Goal: Information Seeking & Learning: Learn about a topic

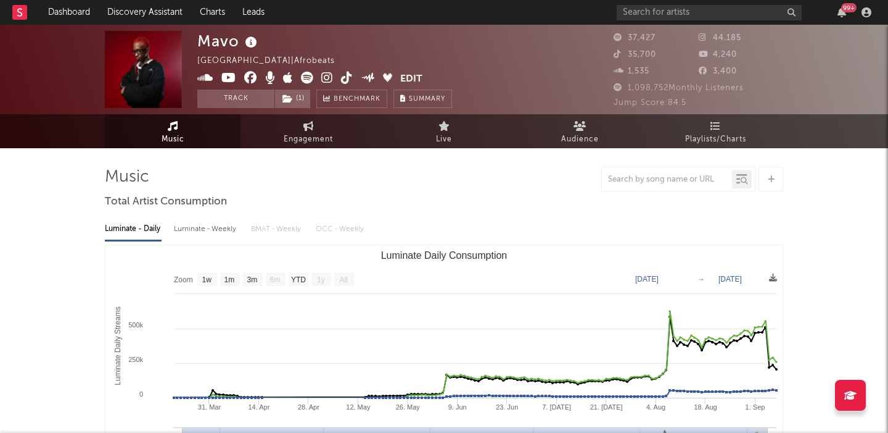
click at [170, 10] on link "Discovery Assistant" at bounding box center [145, 12] width 93 height 25
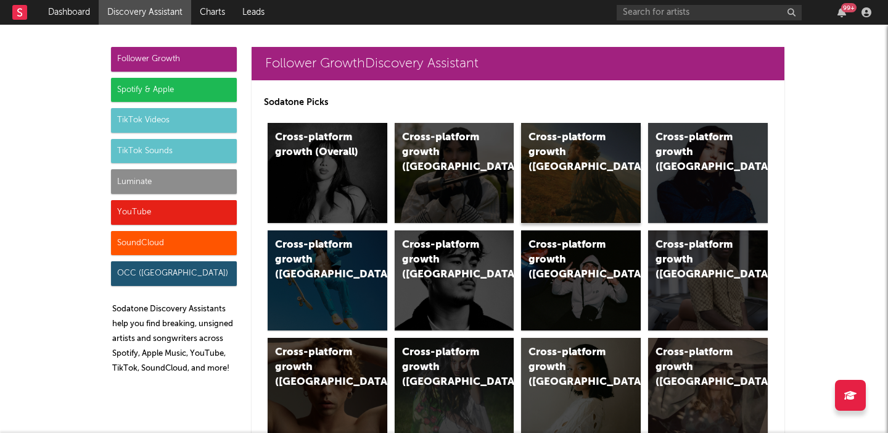
click at [531, 177] on div "Cross-platform growth ([GEOGRAPHIC_DATA])" at bounding box center [581, 173] width 120 height 100
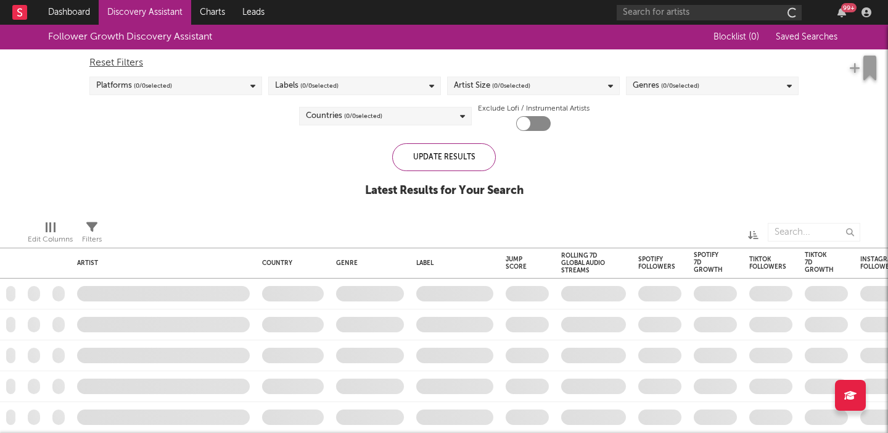
checkbox input "true"
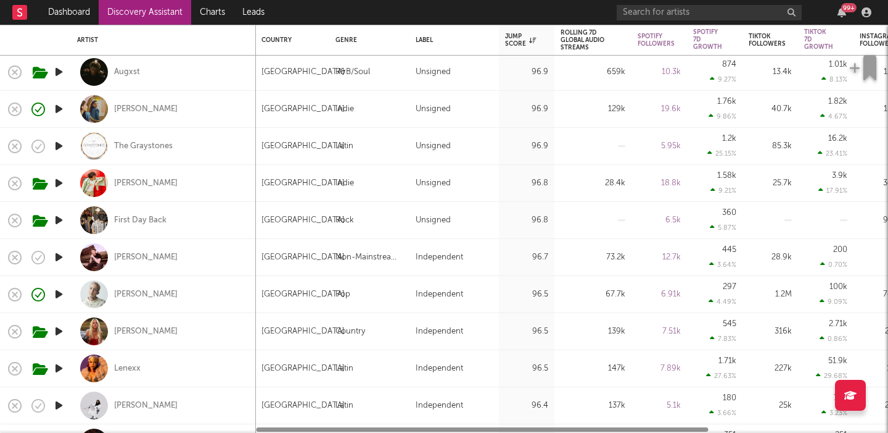
click at [230, 111] on div "[PERSON_NAME]" at bounding box center [163, 109] width 173 height 36
select select "1w"
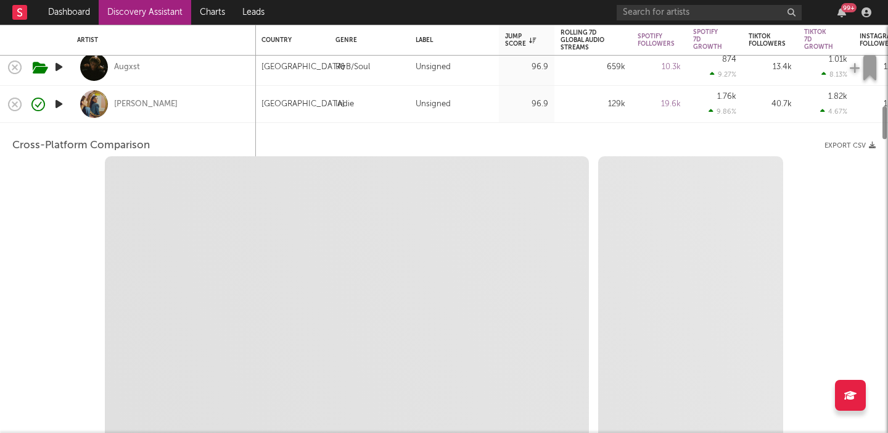
select select "6m"
click at [223, 104] on div "[PERSON_NAME]" at bounding box center [163, 106] width 173 height 36
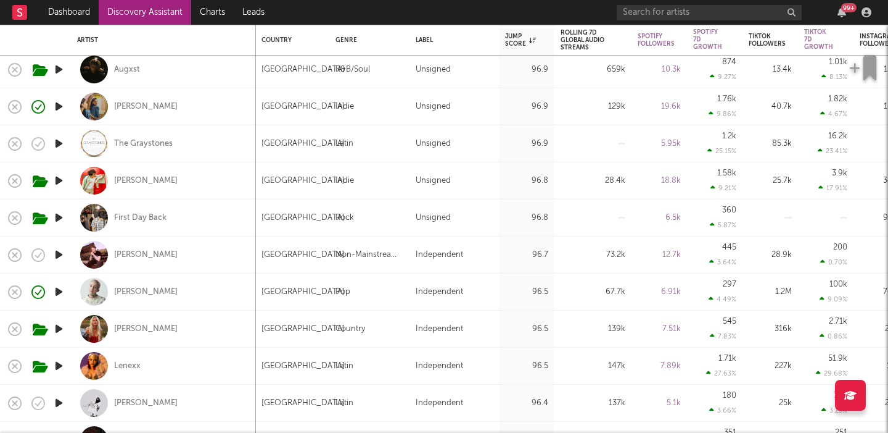
click at [224, 175] on div "[PERSON_NAME]" at bounding box center [163, 180] width 173 height 36
select select "1w"
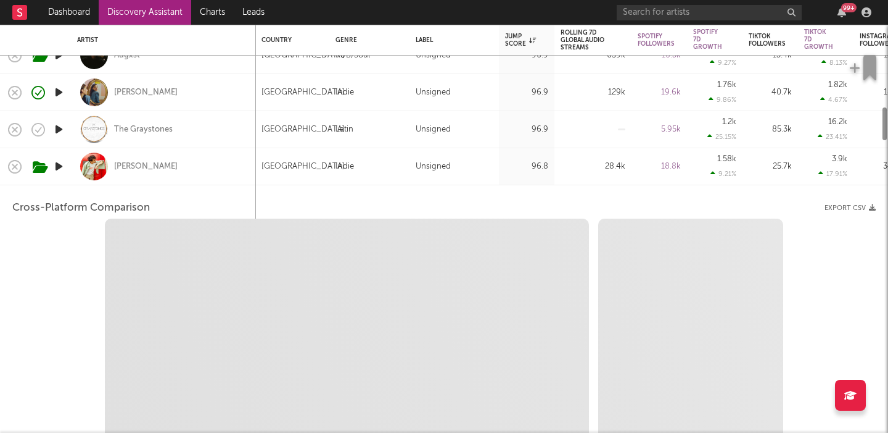
select select "6m"
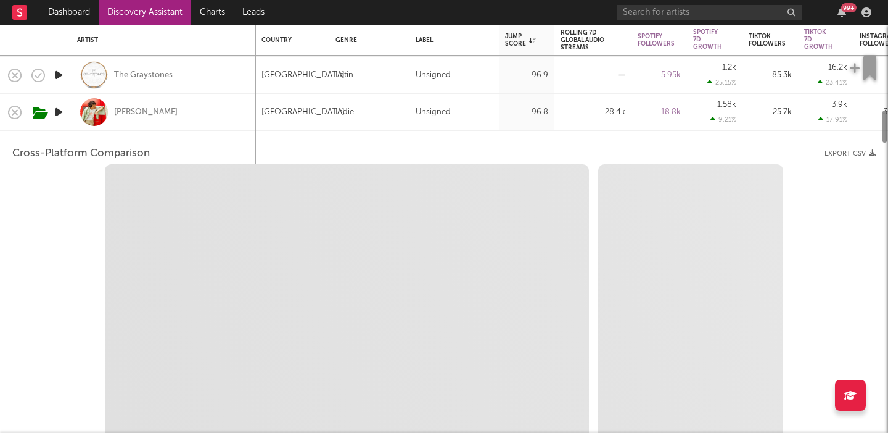
click at [210, 119] on div "[PERSON_NAME]" at bounding box center [163, 112] width 173 height 36
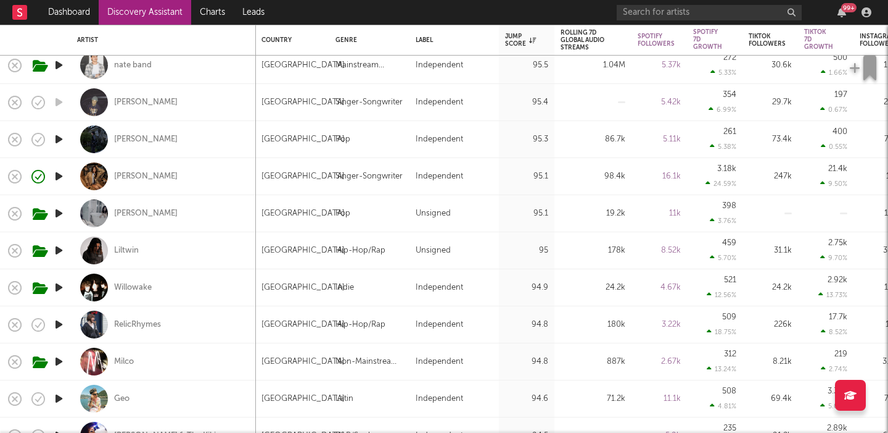
click at [224, 219] on div "[PERSON_NAME]" at bounding box center [163, 213] width 173 height 36
select select "1w"
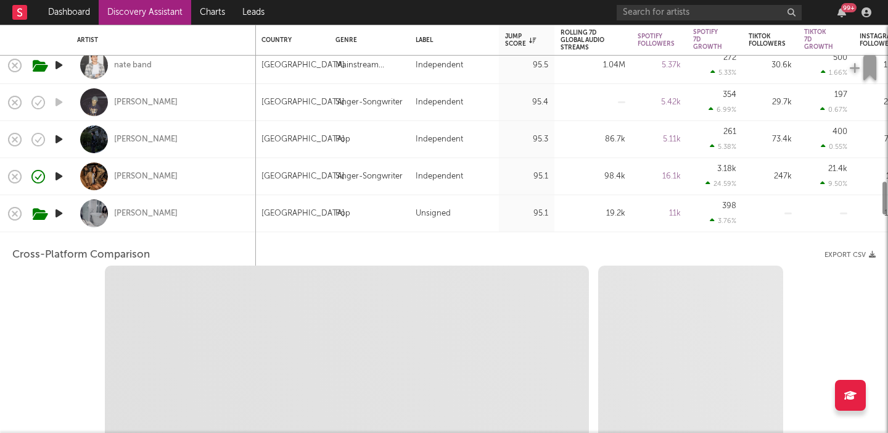
select select "6m"
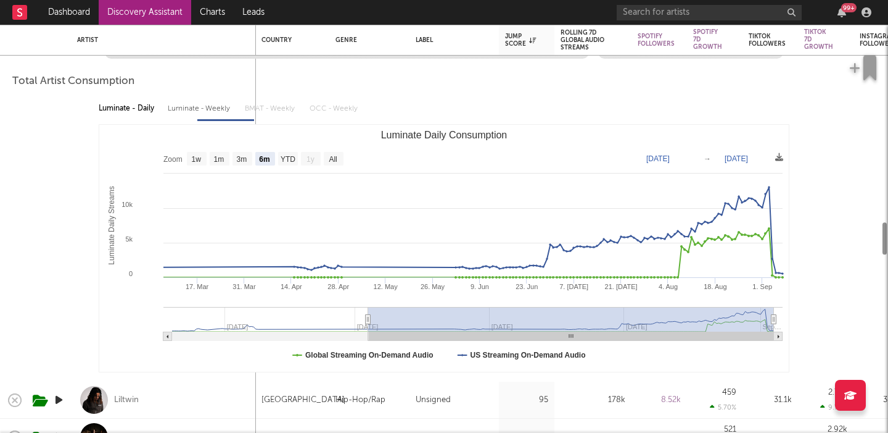
select select "1m"
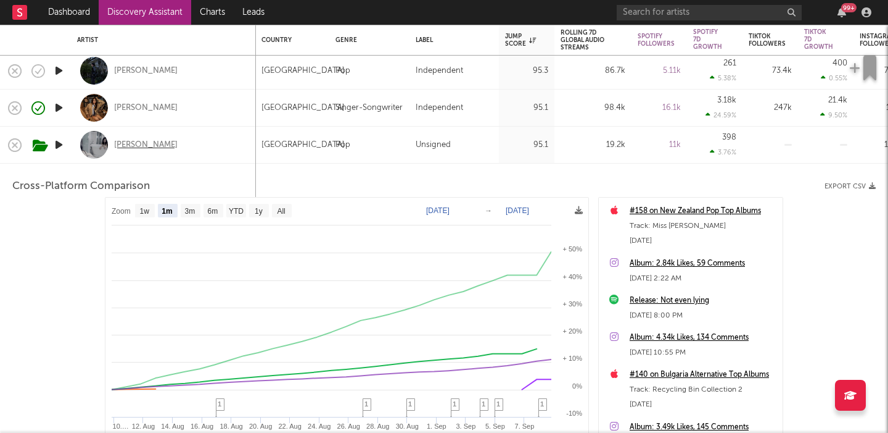
click at [129, 143] on div "[PERSON_NAME]" at bounding box center [146, 144] width 64 height 11
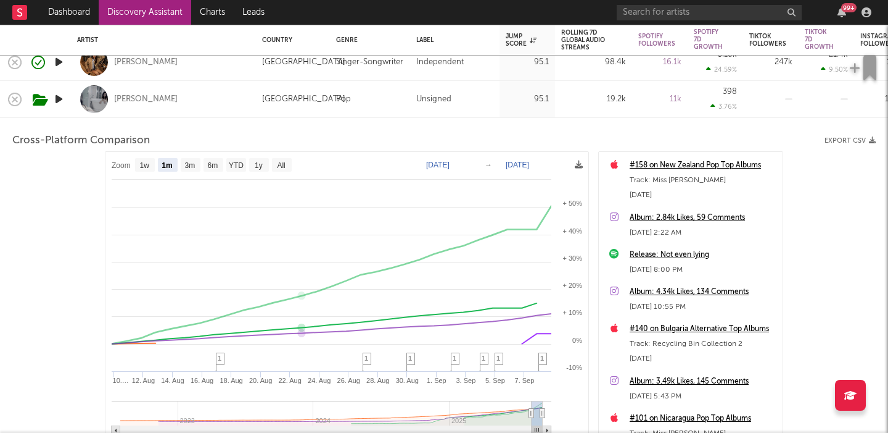
click at [203, 98] on div "[PERSON_NAME]" at bounding box center [163, 99] width 173 height 36
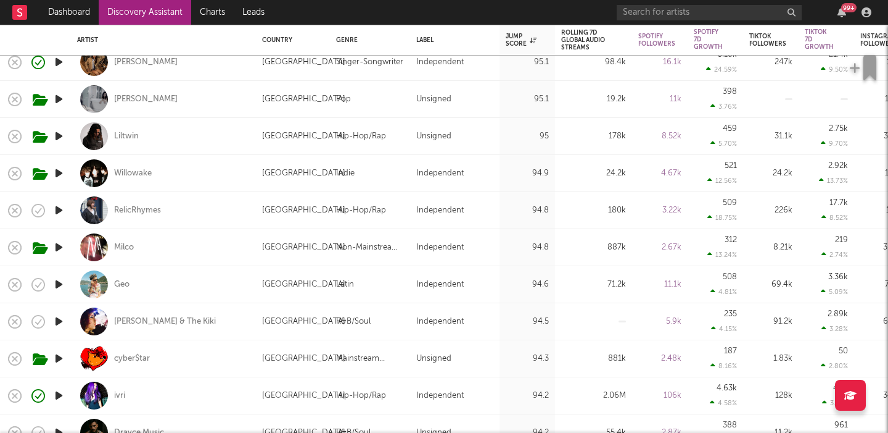
click at [201, 103] on div "[PERSON_NAME]" at bounding box center [163, 99] width 173 height 36
select select "1m"
select select "6m"
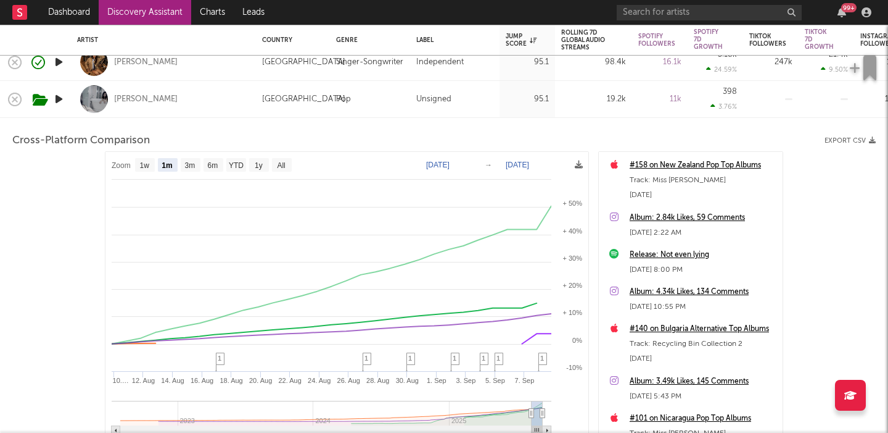
click at [194, 96] on div "[PERSON_NAME]" at bounding box center [163, 99] width 173 height 36
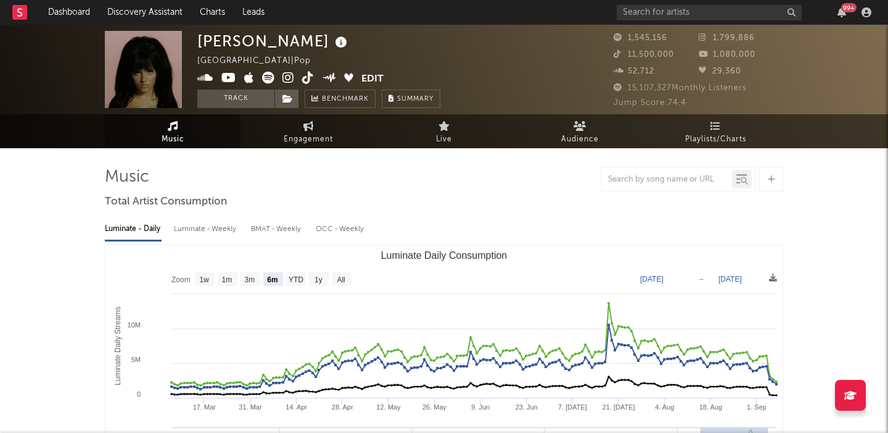
select select "6m"
click at [661, 9] on input "text" at bounding box center [709, 12] width 185 height 15
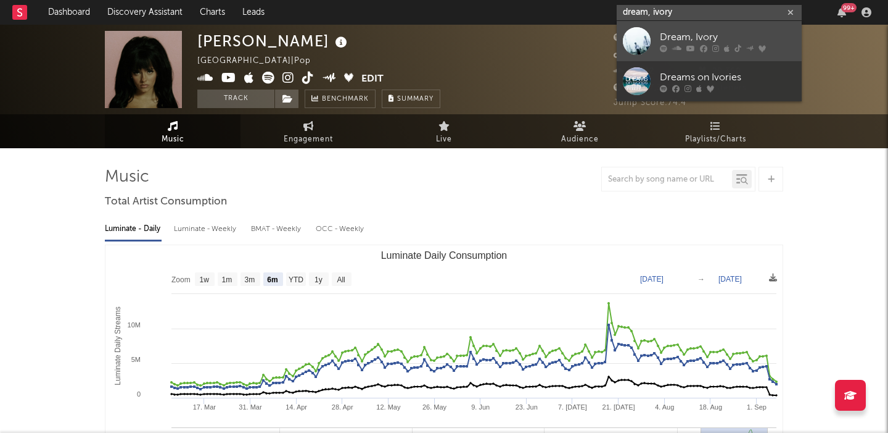
type input "dream, ivory"
click at [690, 32] on div "Dream, Ivory" at bounding box center [728, 37] width 136 height 15
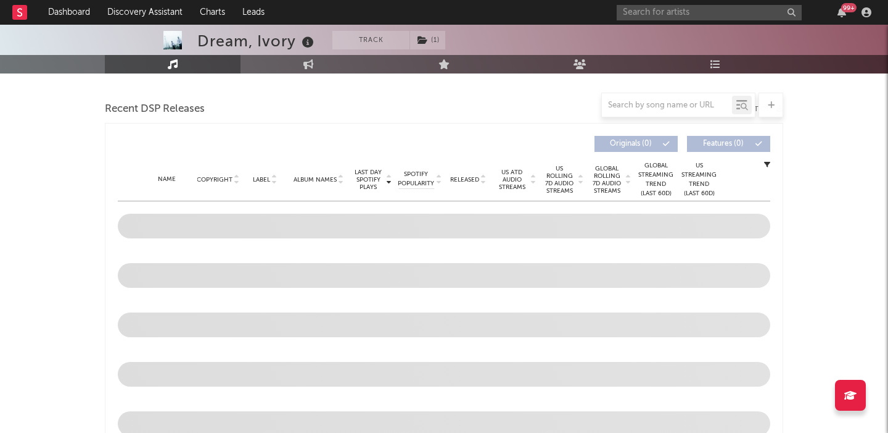
scroll to position [388, 0]
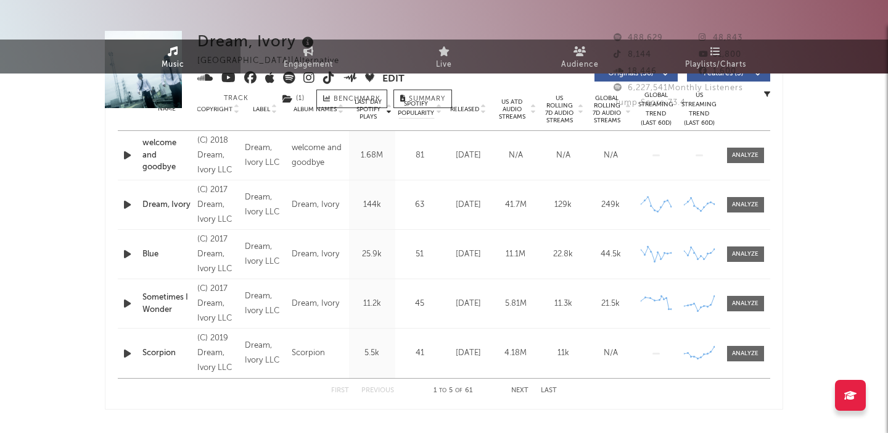
select select "6m"
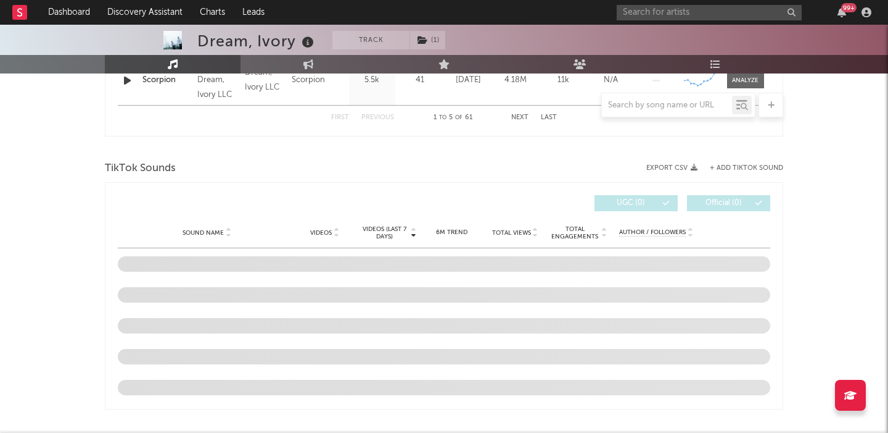
scroll to position [826, 0]
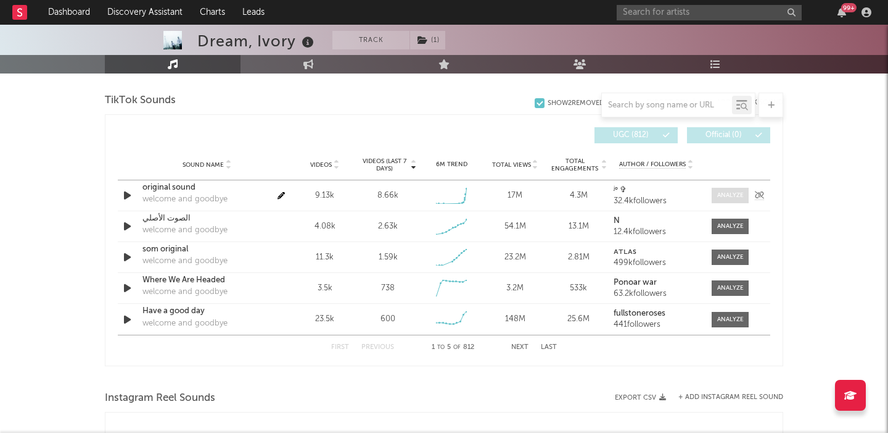
click at [718, 192] on div at bounding box center [731, 195] width 27 height 9
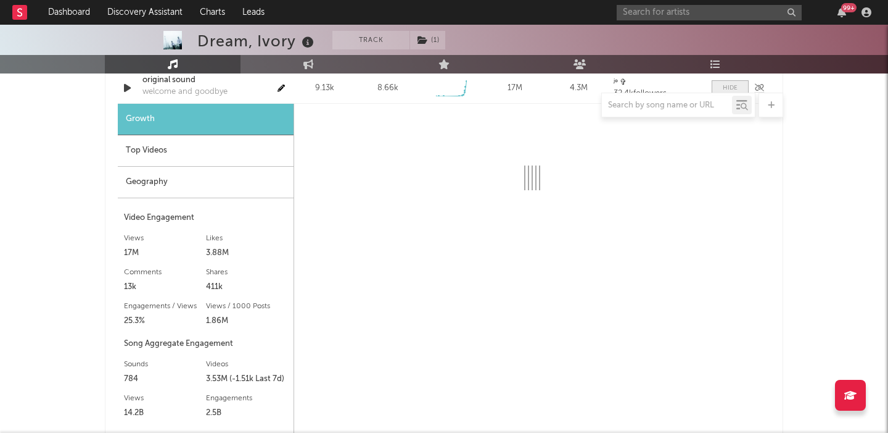
select select "1w"
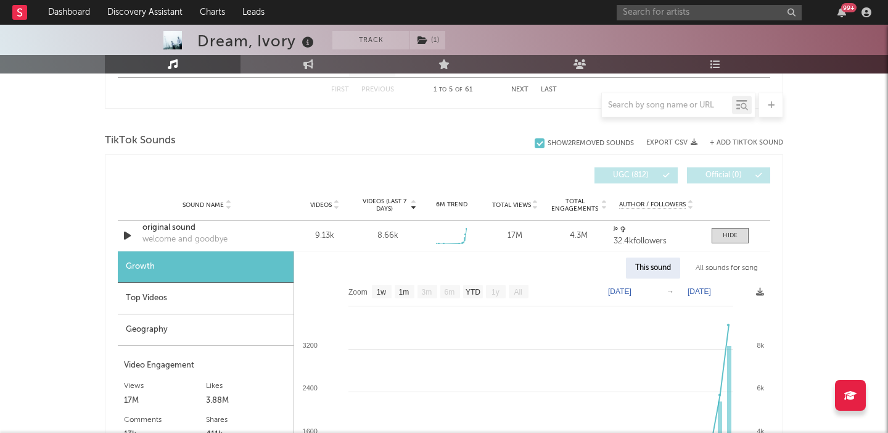
scroll to position [463, 0]
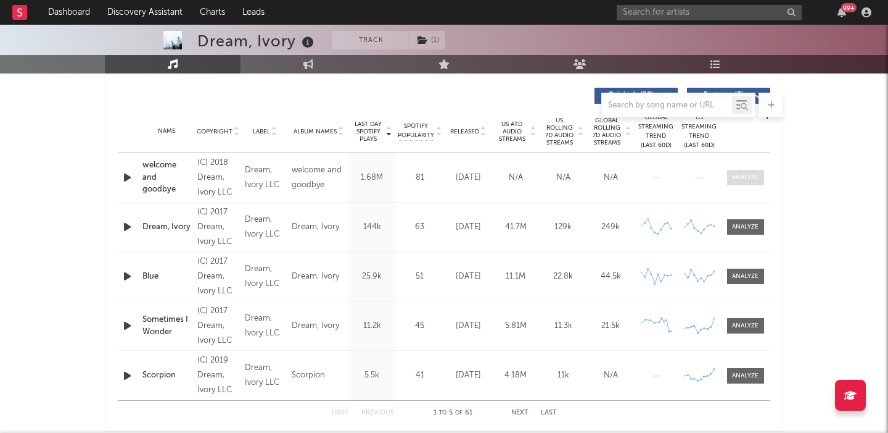
click at [742, 183] on span at bounding box center [745, 177] width 37 height 15
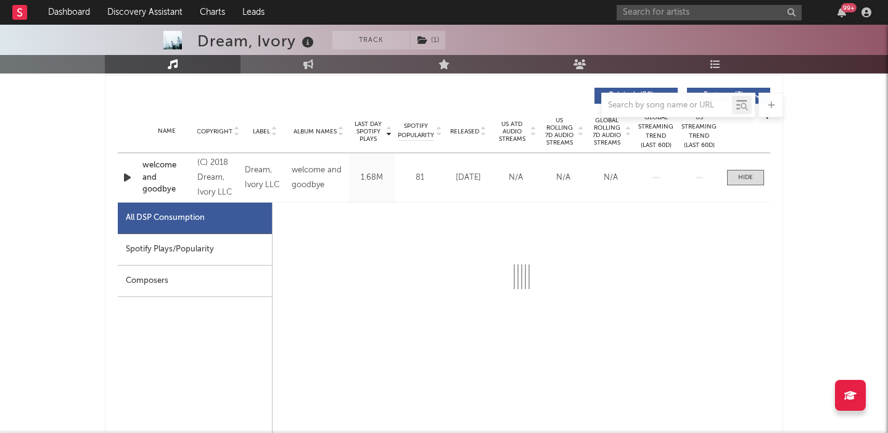
click at [552, 128] on span "US Rolling 7D Audio Streams" at bounding box center [560, 132] width 34 height 30
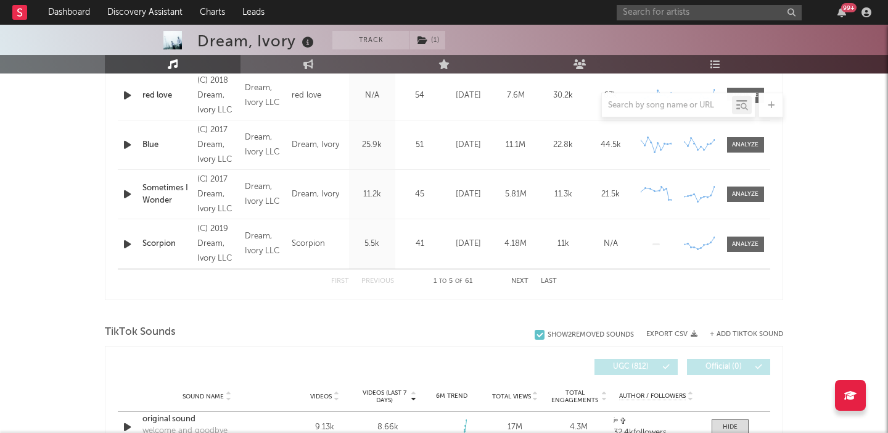
scroll to position [496, 0]
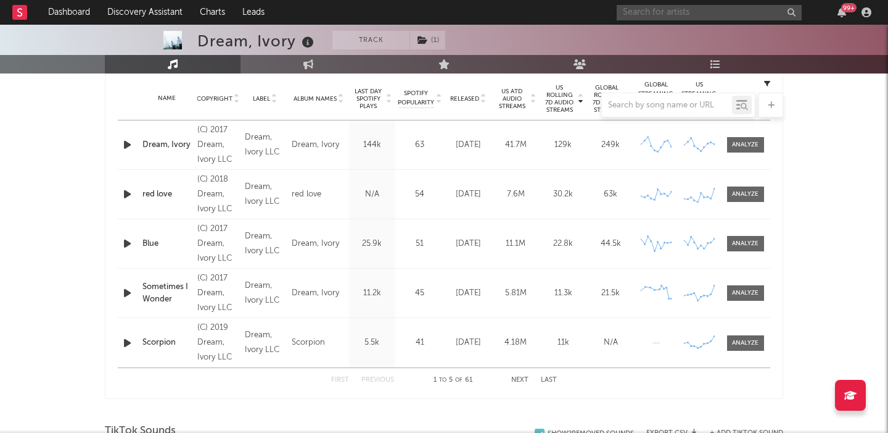
click at [673, 10] on input "text" at bounding box center [709, 12] width 185 height 15
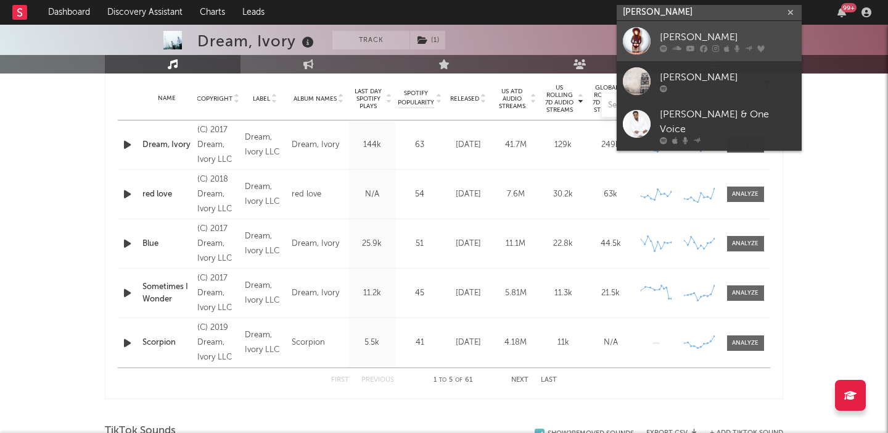
type input "jenny lewis"
click at [715, 25] on link "Jenny Lewis" at bounding box center [709, 41] width 185 height 40
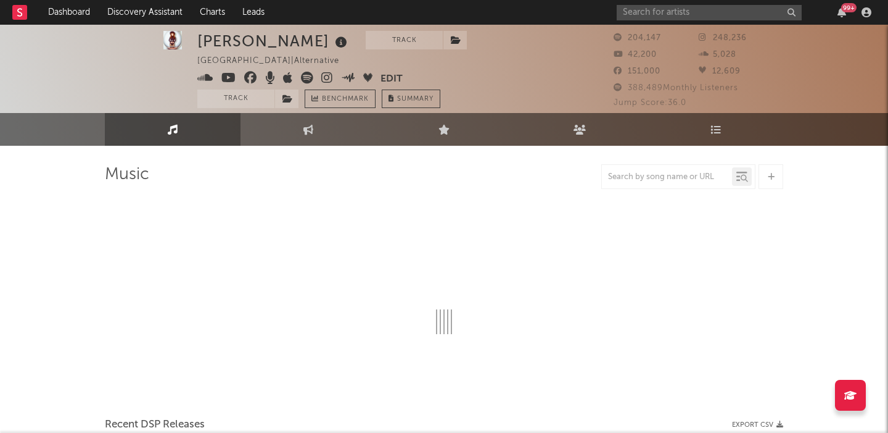
select select "6m"
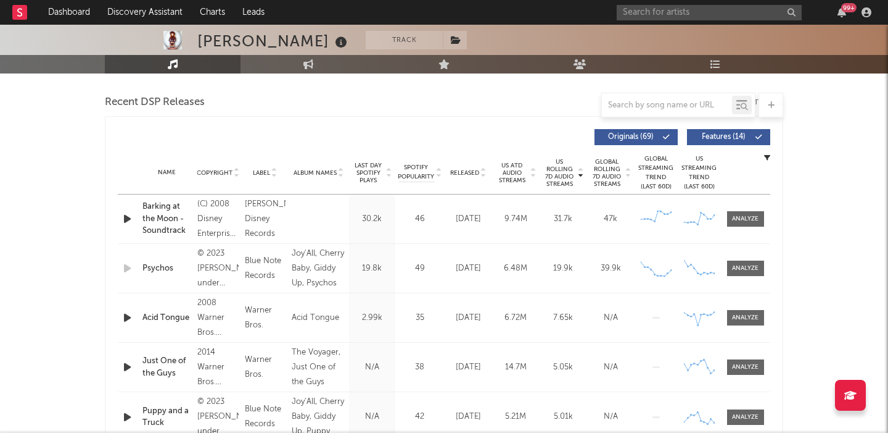
scroll to position [453, 0]
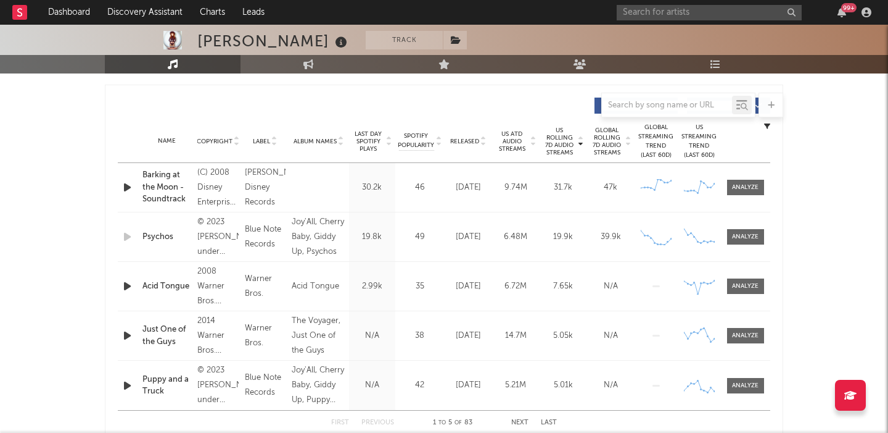
click at [118, 194] on div at bounding box center [129, 187] width 22 height 15
click at [634, 10] on input "text" at bounding box center [709, 12] width 185 height 15
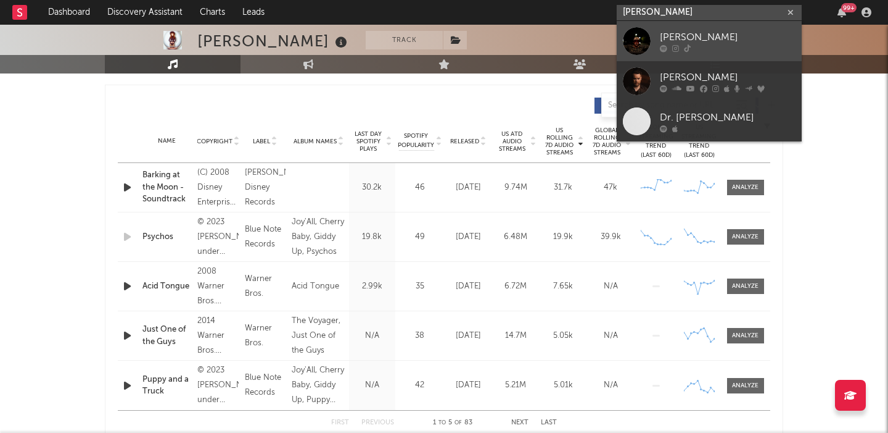
type input "davis cook"
click at [782, 31] on div "Davis Cook" at bounding box center [728, 37] width 136 height 15
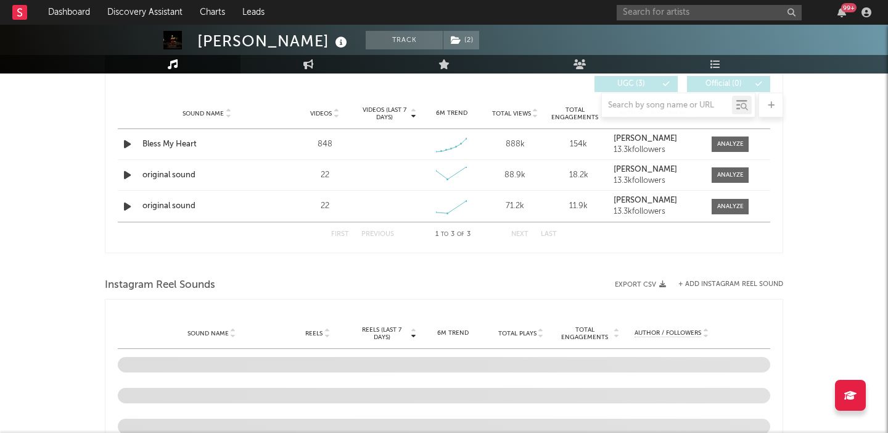
scroll to position [732, 0]
select select "6m"
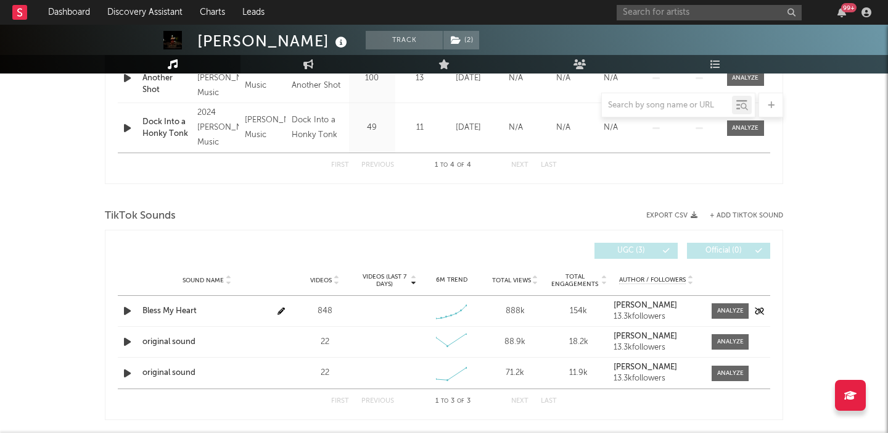
scroll to position [668, 0]
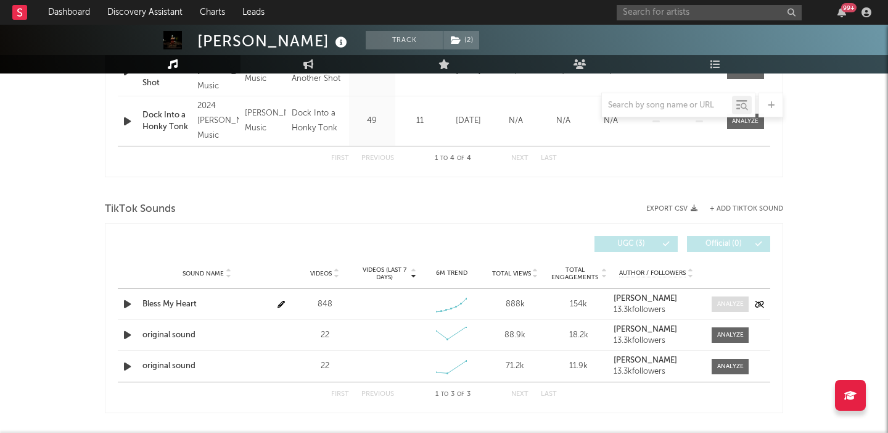
click at [718, 300] on div at bounding box center [731, 303] width 27 height 9
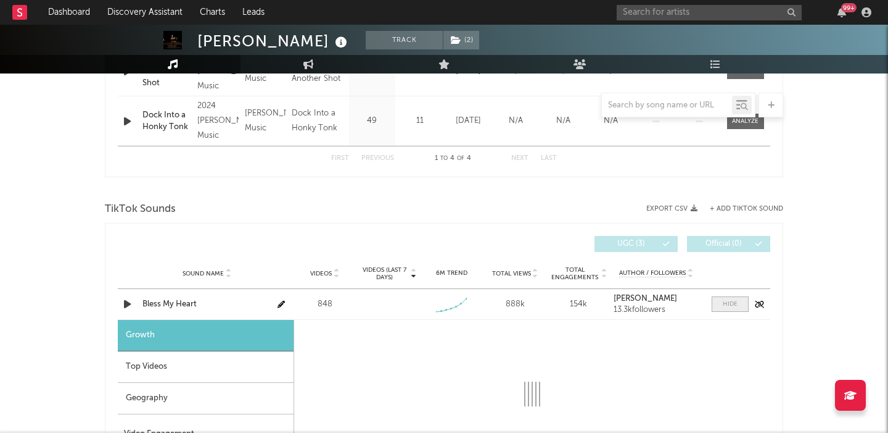
select select "1w"
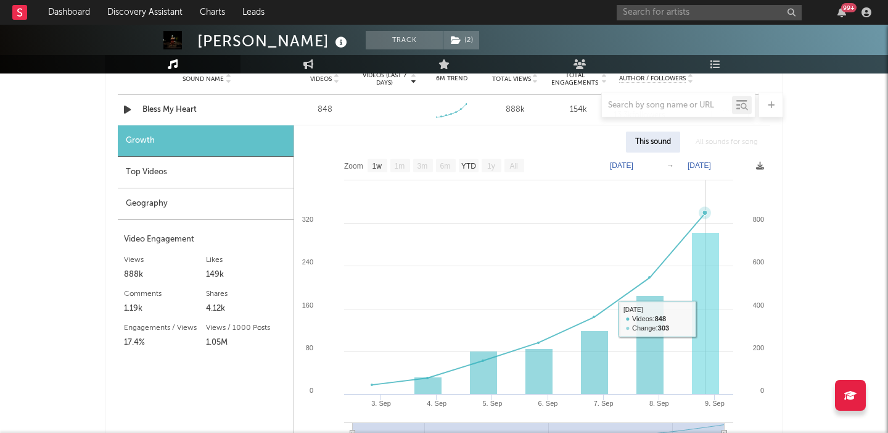
scroll to position [857, 0]
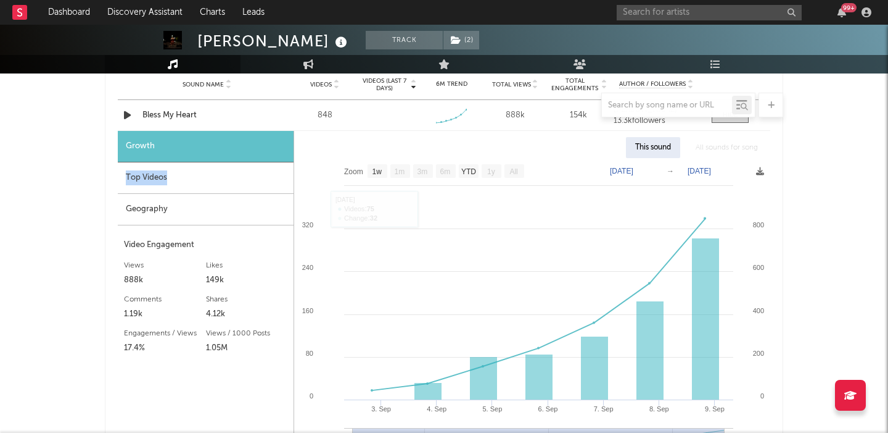
click at [175, 170] on div "Top Videos" at bounding box center [206, 177] width 176 height 31
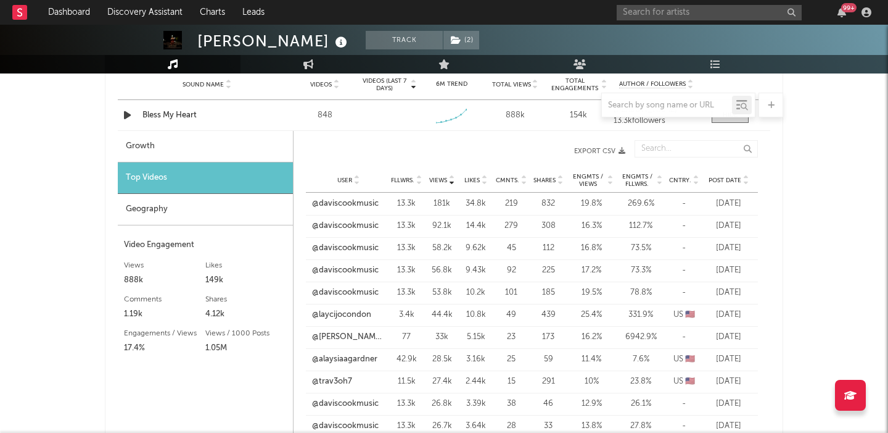
click at [14, 195] on div "Davis Cook Track ( 2 ) United States | Unknown Genre Edit Track ( 2 ) Benchmark…" at bounding box center [444, 36] width 888 height 1736
click at [172, 110] on div at bounding box center [444, 105] width 679 height 25
click at [183, 119] on div "Bless My Heart" at bounding box center [207, 115] width 129 height 12
click at [212, 153] on div "Growth" at bounding box center [205, 146] width 175 height 31
select select "1w"
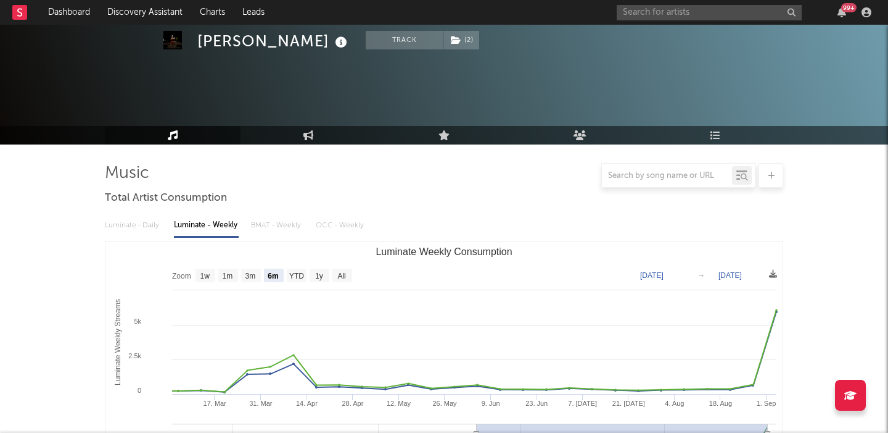
scroll to position [0, 0]
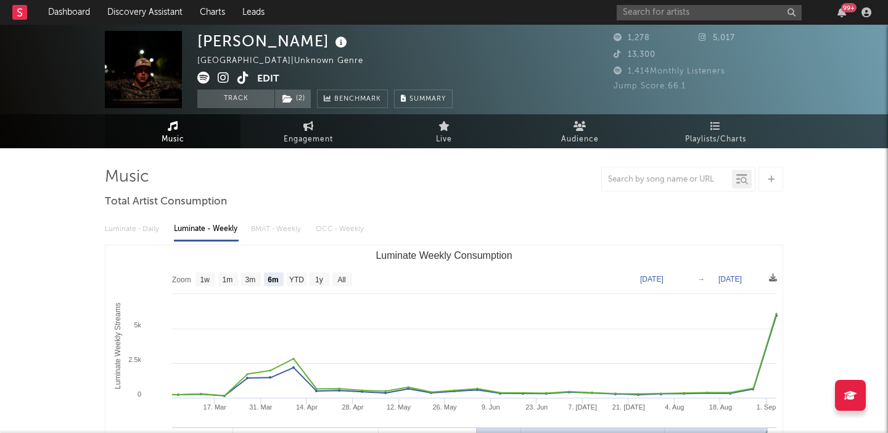
click at [248, 33] on div "Davis Cook" at bounding box center [273, 41] width 153 height 20
copy div "Davis Cook"
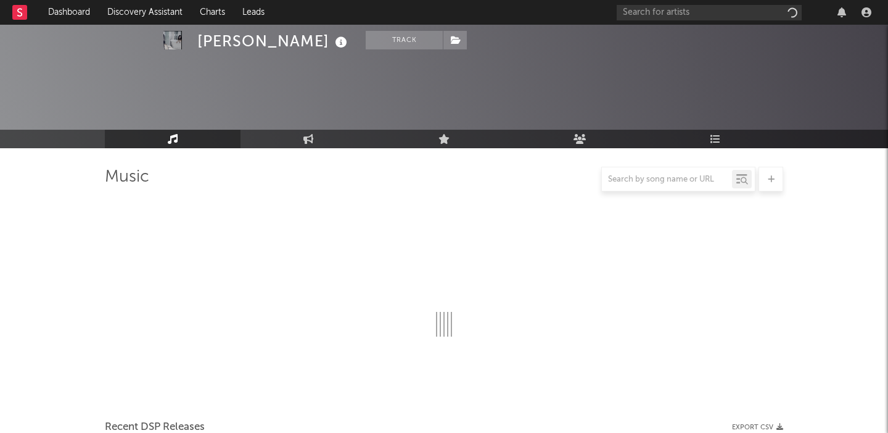
scroll to position [371, 0]
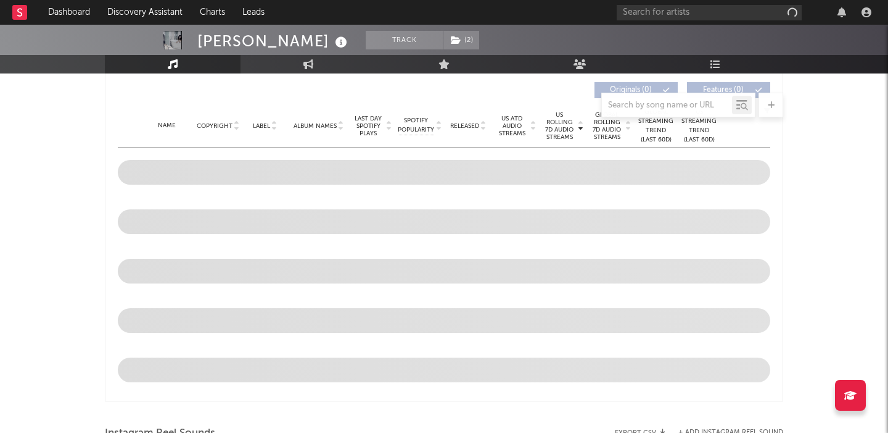
click at [468, 125] on span "Released" at bounding box center [464, 125] width 29 height 7
select select "6m"
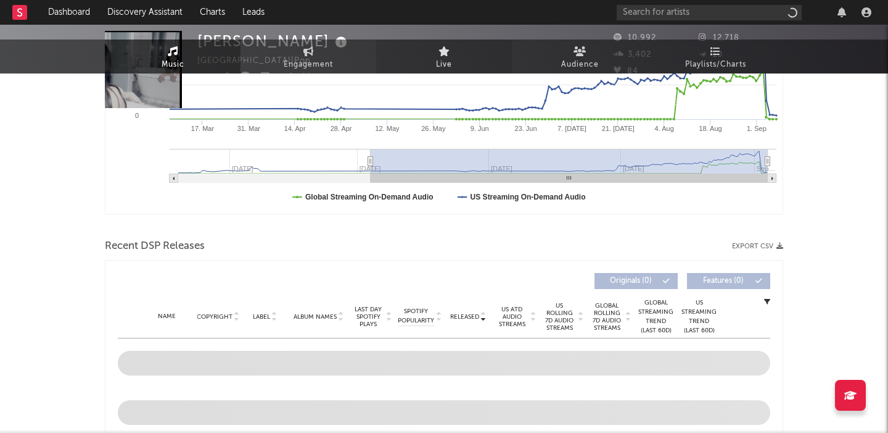
scroll to position [0, 0]
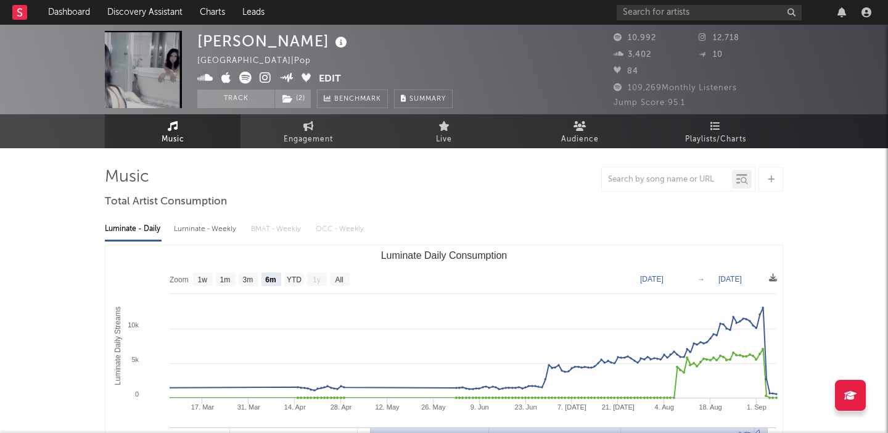
click at [262, 77] on icon at bounding box center [266, 78] width 12 height 12
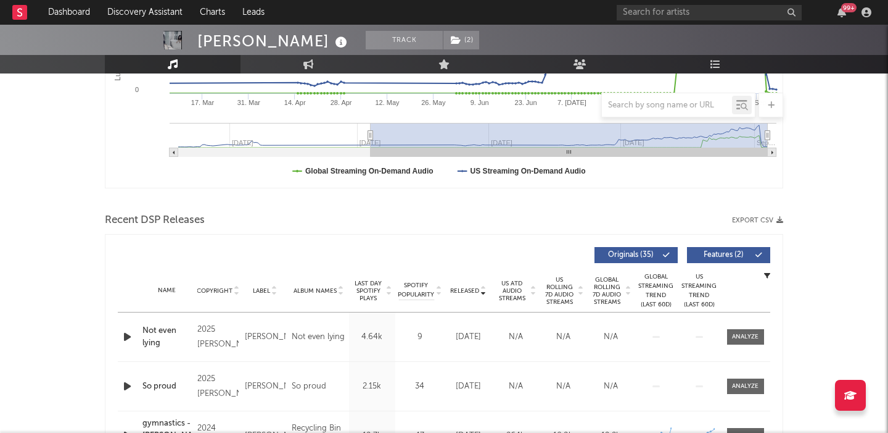
scroll to position [362, 0]
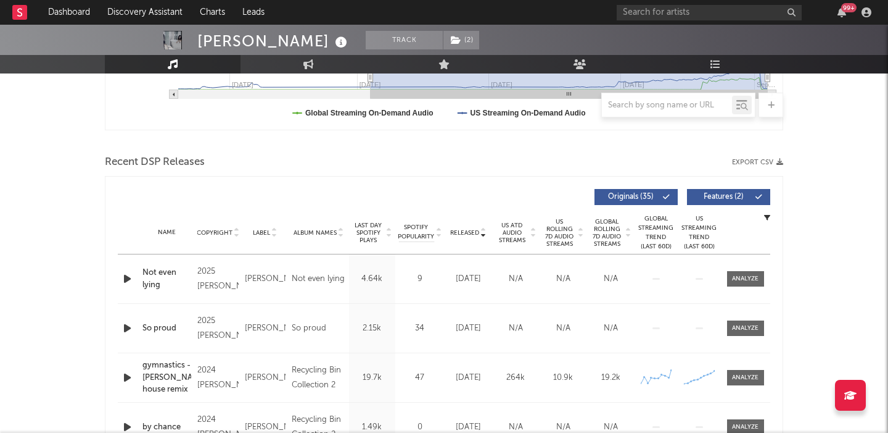
click at [147, 279] on div "Not even lying" at bounding box center [167, 279] width 49 height 24
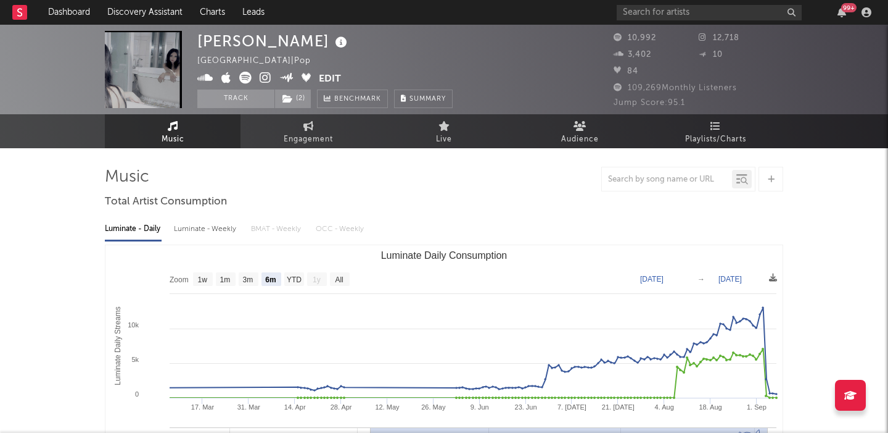
click at [215, 230] on div "Luminate - Weekly" at bounding box center [206, 228] width 65 height 21
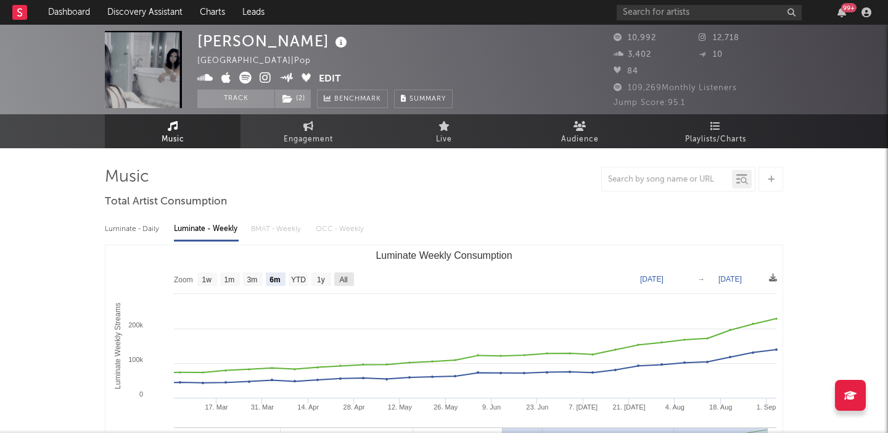
click at [347, 279] on text "All" at bounding box center [343, 279] width 8 height 9
select select "All"
type input "2024-07-25"
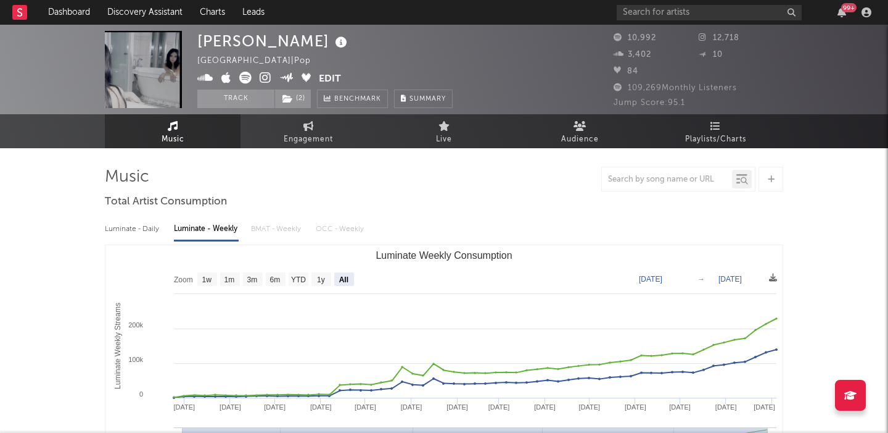
click at [262, 77] on icon at bounding box center [266, 78] width 12 height 12
click at [265, 79] on icon at bounding box center [266, 78] width 12 height 12
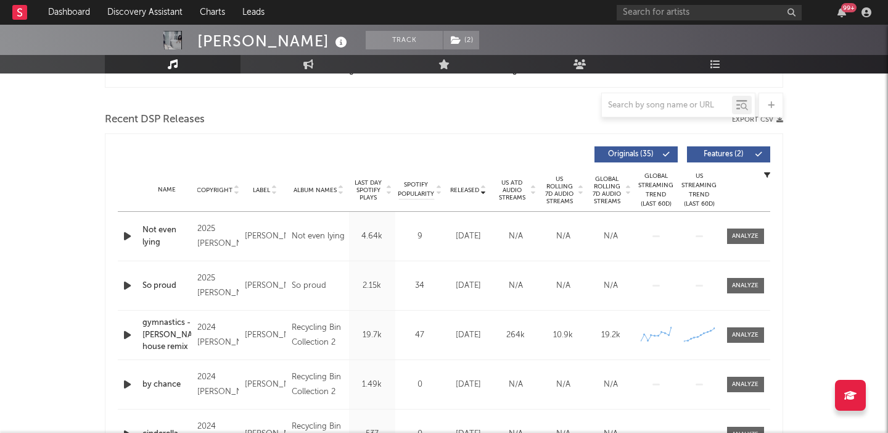
scroll to position [408, 0]
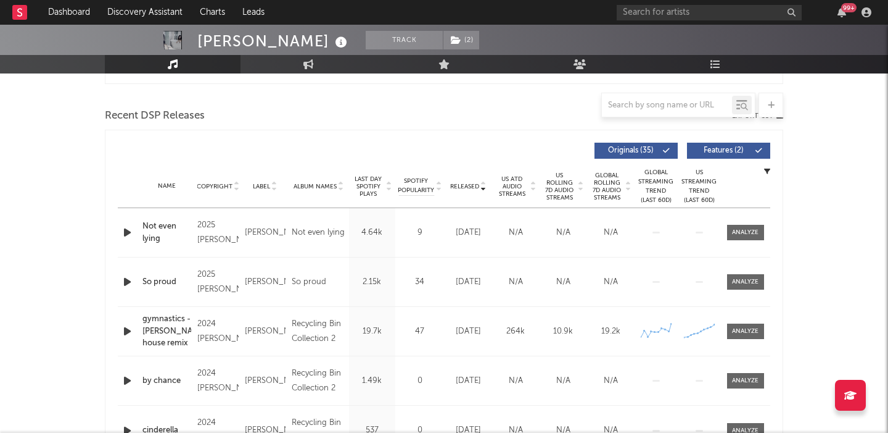
click at [567, 183] on span "US Rolling 7D Audio Streams" at bounding box center [560, 187] width 34 height 30
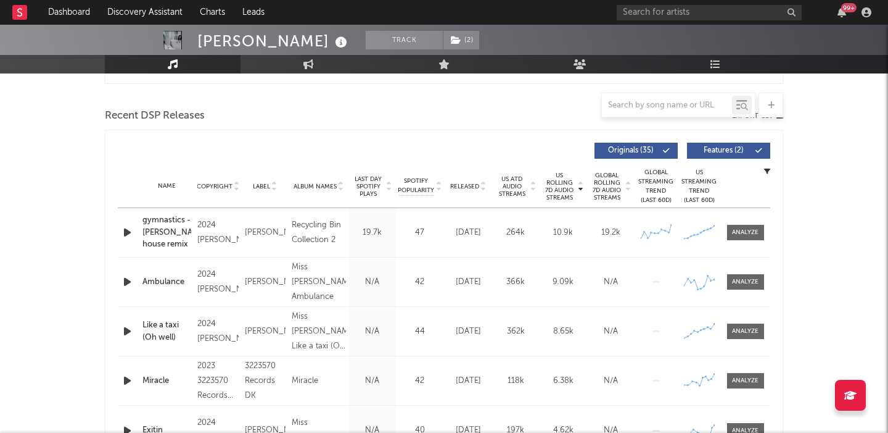
click at [740, 151] on span "Features ( 2 )" at bounding box center [723, 150] width 57 height 7
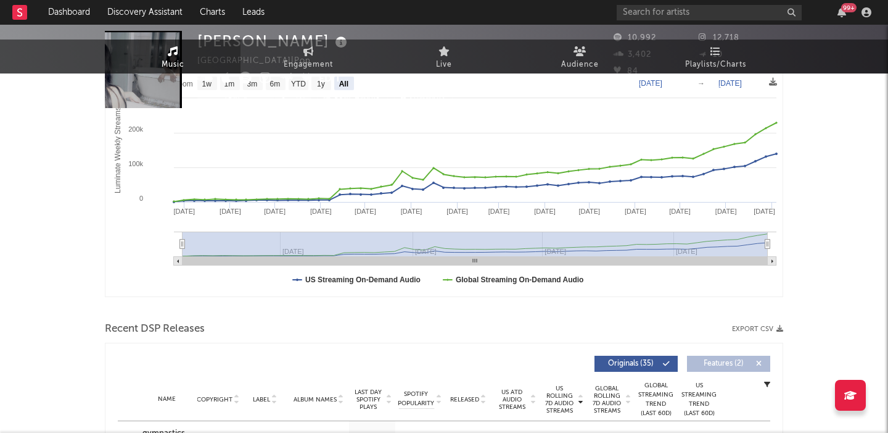
scroll to position [0, 0]
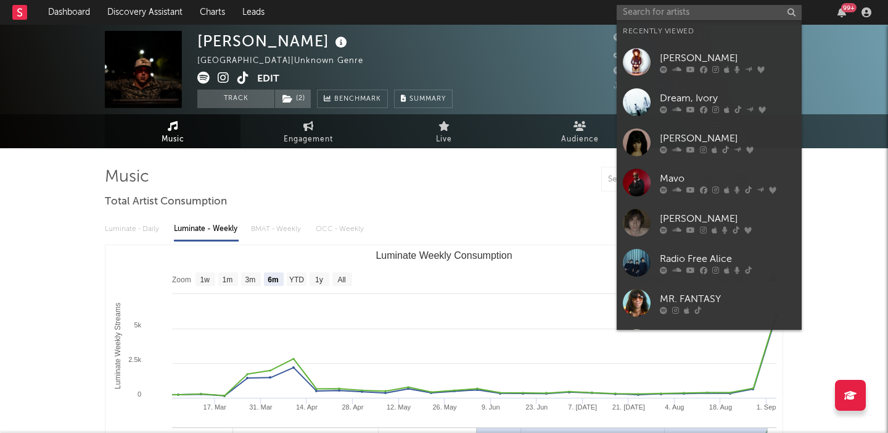
select select "6m"
select select "1w"
click at [673, 11] on input "text" at bounding box center [709, 12] width 185 height 15
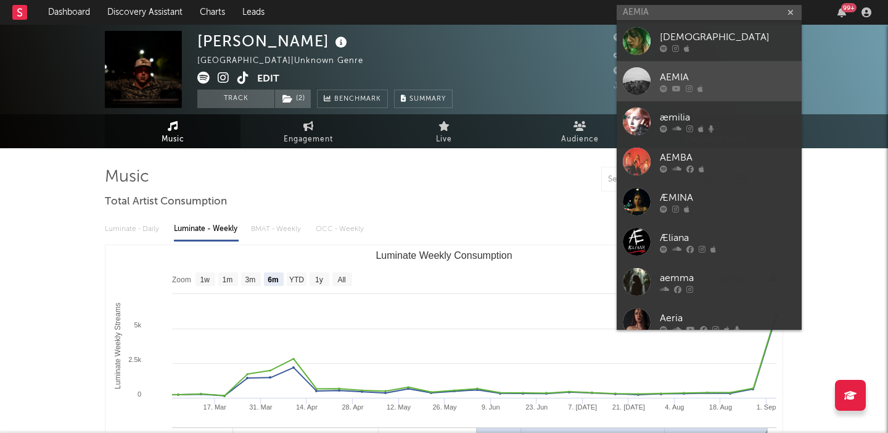
type input "AEMIA"
click at [737, 70] on div "AEMIA" at bounding box center [728, 77] width 136 height 15
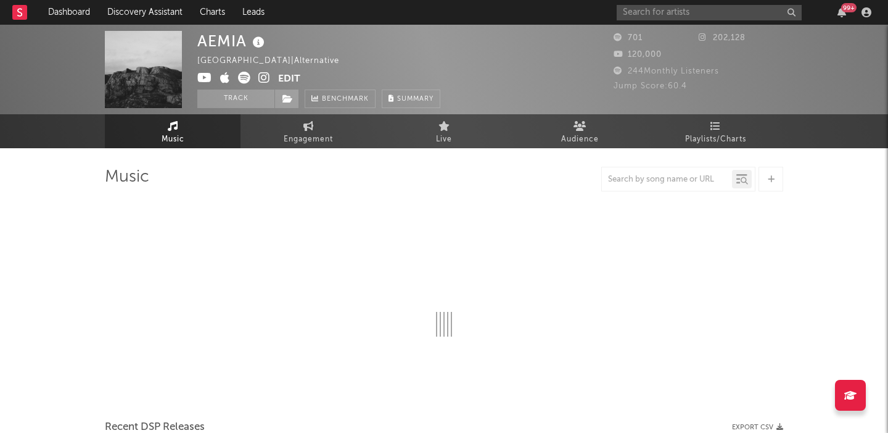
select select "1w"
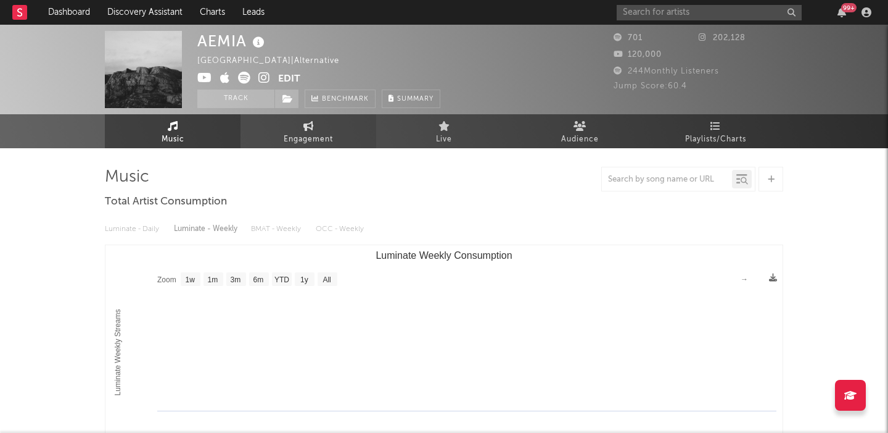
click at [299, 122] on link "Engagement" at bounding box center [309, 131] width 136 height 34
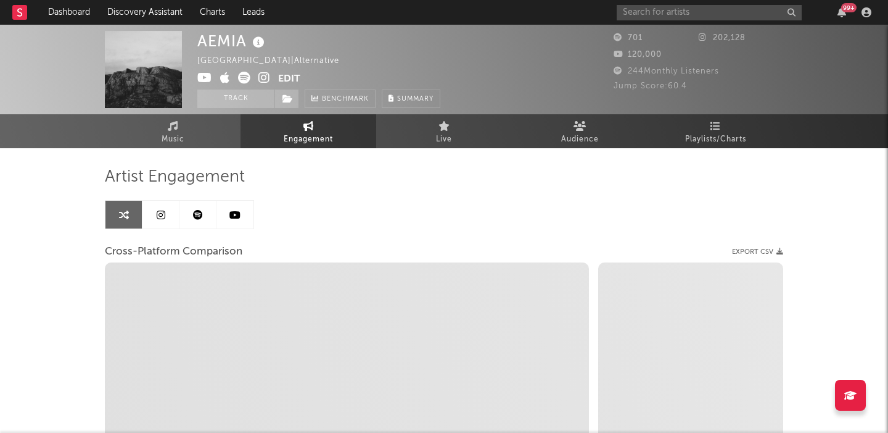
select select "1w"
click at [263, 78] on icon at bounding box center [265, 78] width 12 height 12
select select "1m"
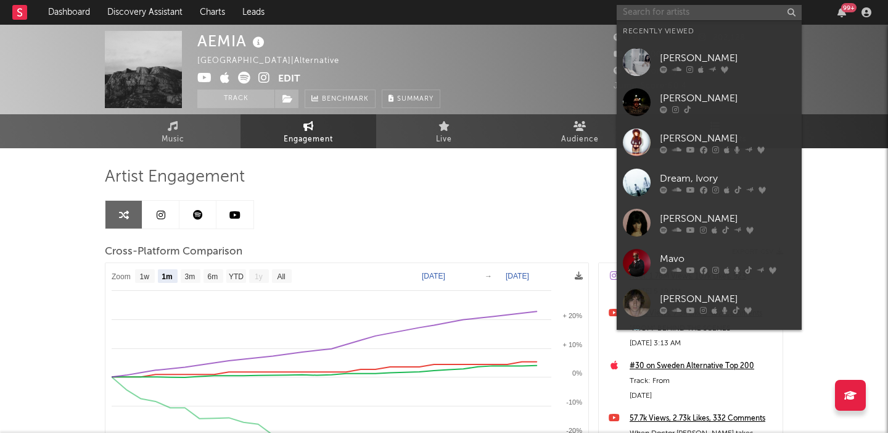
click at [684, 12] on input "text" at bounding box center [709, 12] width 185 height 15
paste input "AEMIA"
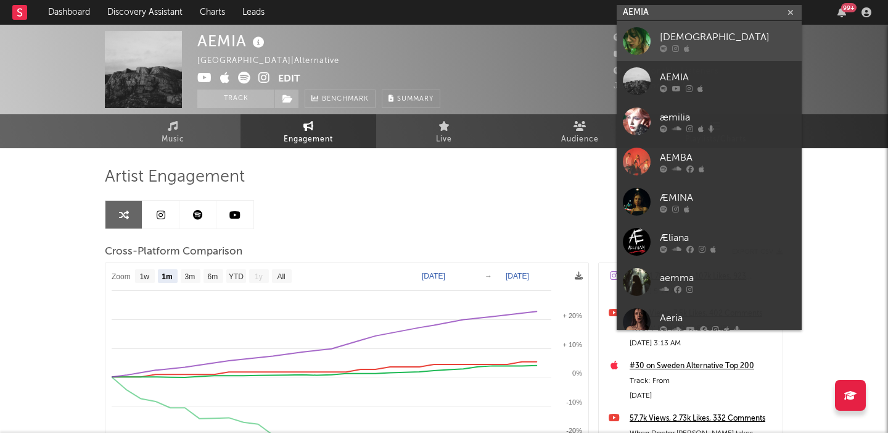
type input "AEMIA"
click at [693, 26] on link "Aemia" at bounding box center [709, 41] width 185 height 40
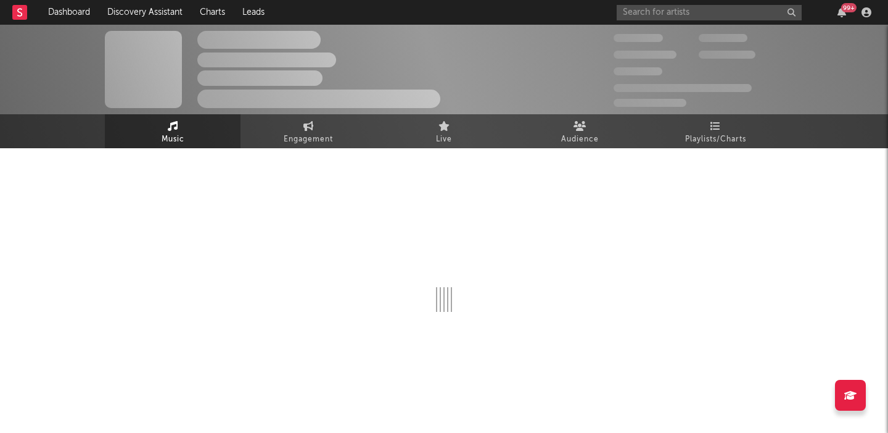
select select "6m"
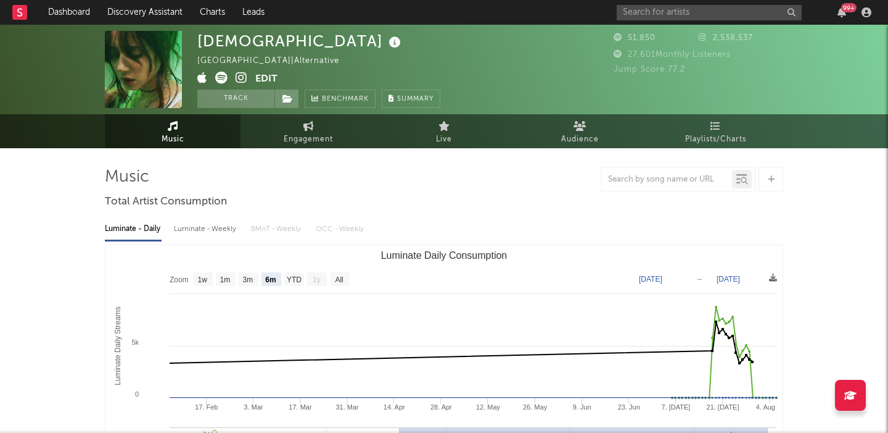
click at [241, 72] on icon at bounding box center [242, 78] width 12 height 12
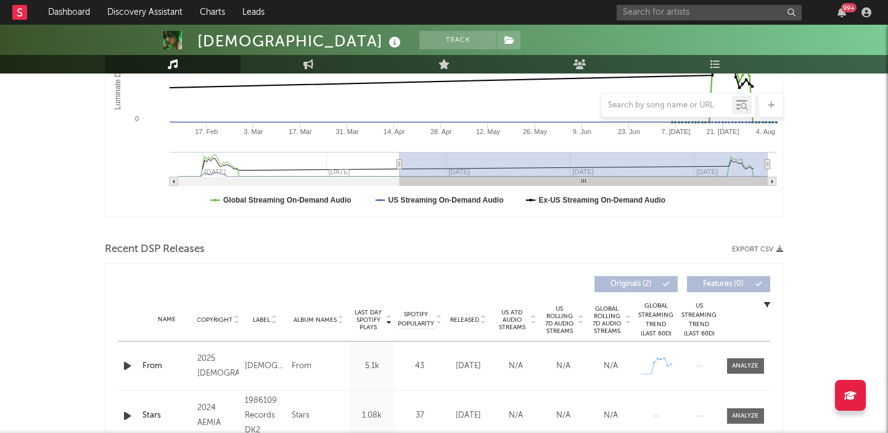
scroll to position [439, 0]
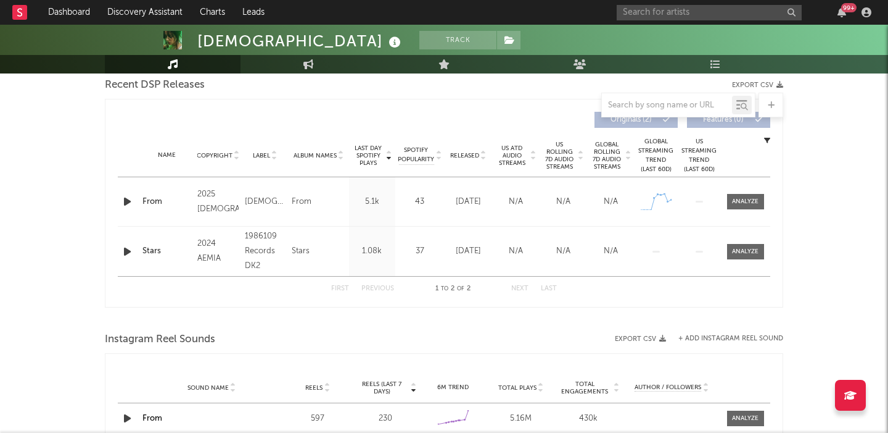
click at [573, 155] on span "US Rolling 7D Audio Streams" at bounding box center [560, 156] width 34 height 30
click at [743, 209] on div "Name From Copyright 2025 Aemia Label Aemia Album Names From Composer Names Kimi…" at bounding box center [444, 201] width 653 height 49
click at [743, 199] on div at bounding box center [745, 201] width 27 height 9
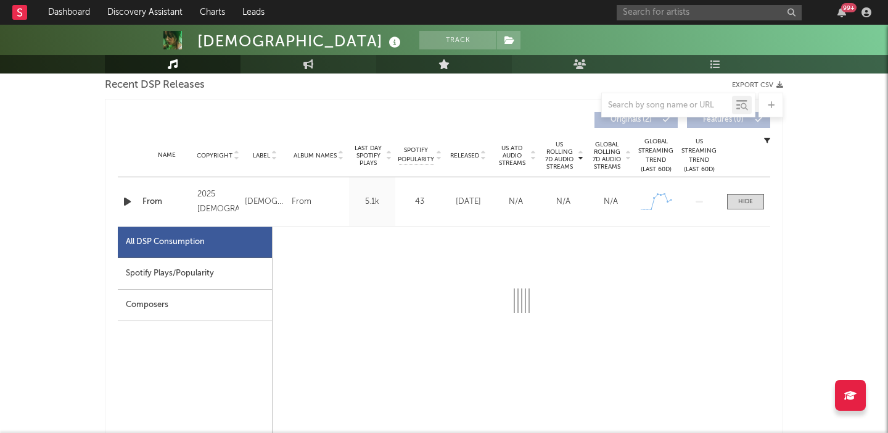
select select "1w"
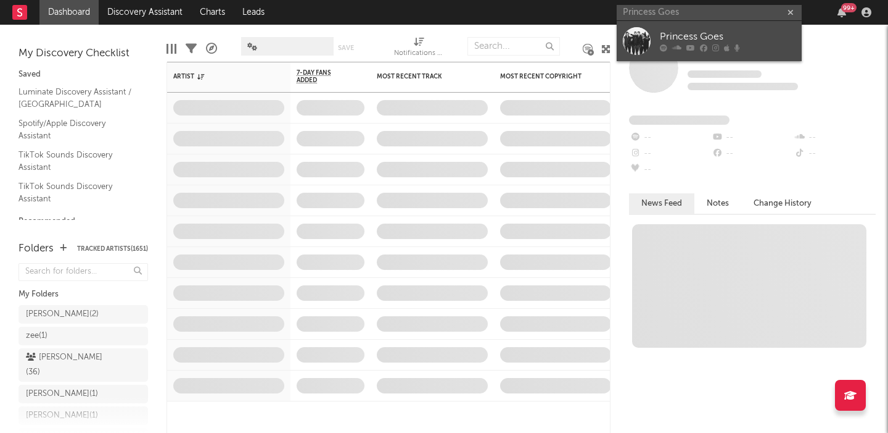
type input "Princess Goes"
click at [727, 38] on div "Princess Goes" at bounding box center [728, 37] width 136 height 15
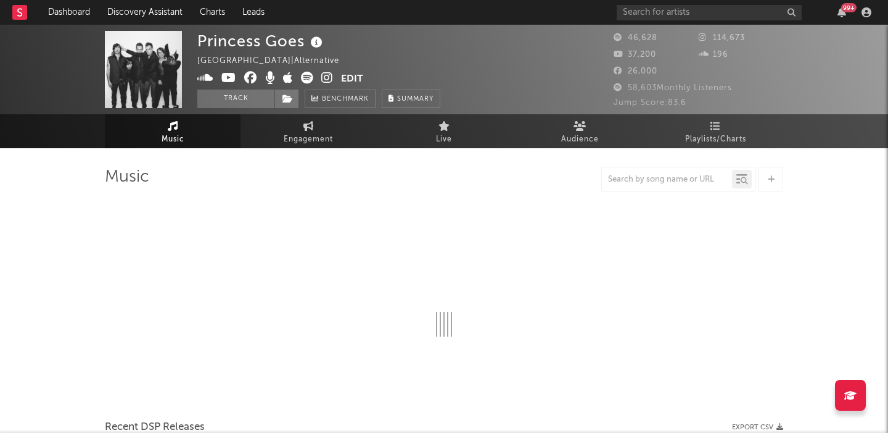
select select "6m"
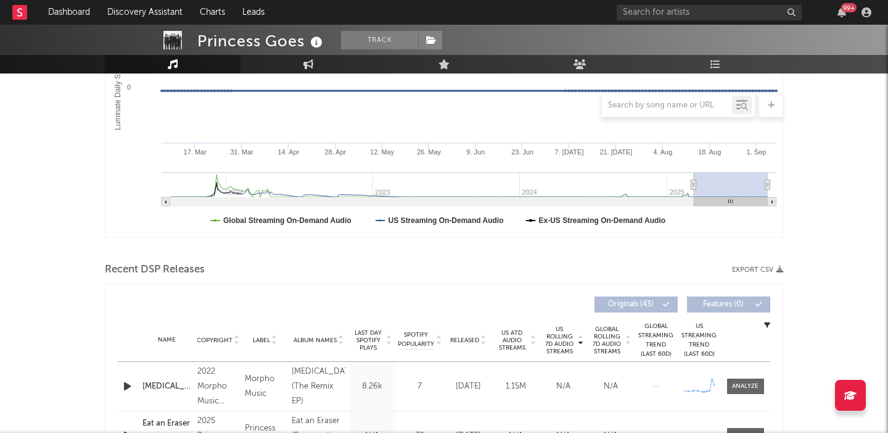
scroll to position [385, 0]
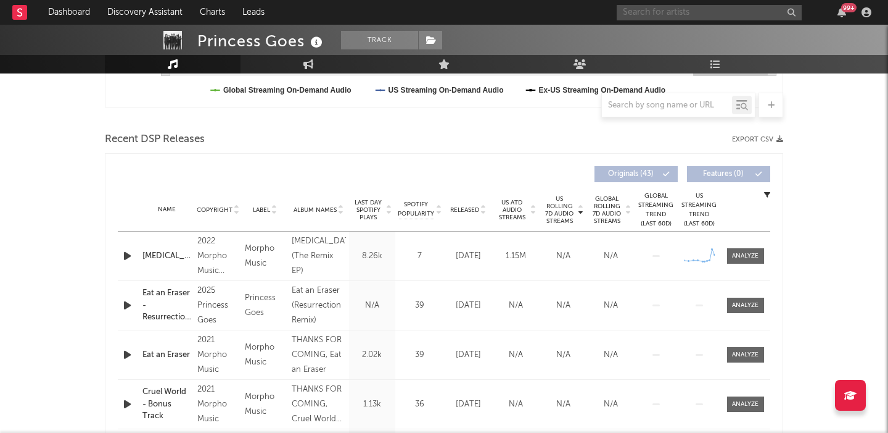
click at [685, 14] on input "text" at bounding box center [709, 12] width 185 height 15
paste input "[PERSON_NAME]"
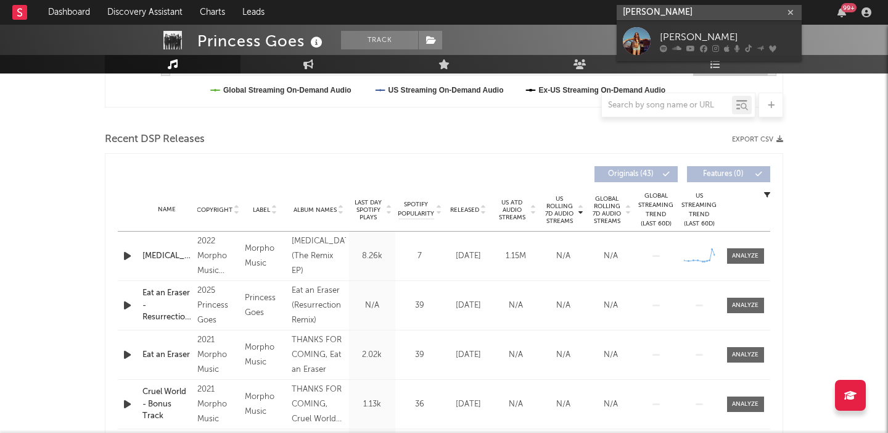
type input "[PERSON_NAME]"
click at [727, 31] on div "[PERSON_NAME]" at bounding box center [728, 37] width 136 height 15
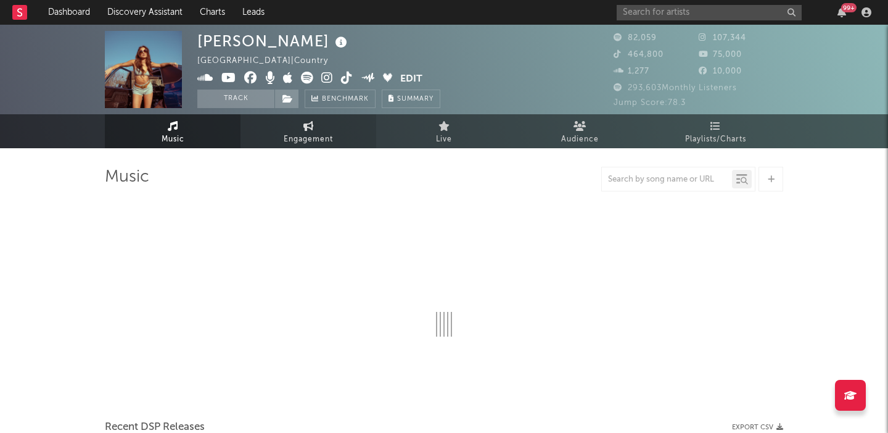
click at [308, 147] on link "Engagement" at bounding box center [309, 131] width 136 height 34
select select "1w"
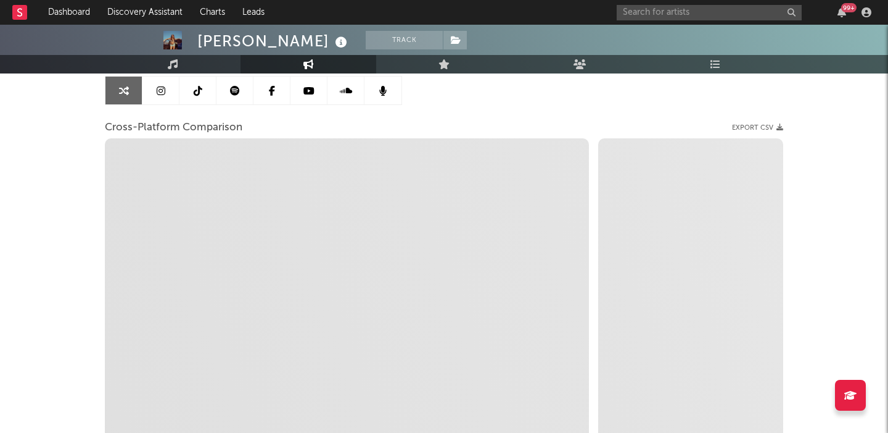
scroll to position [125, 0]
select select "1m"
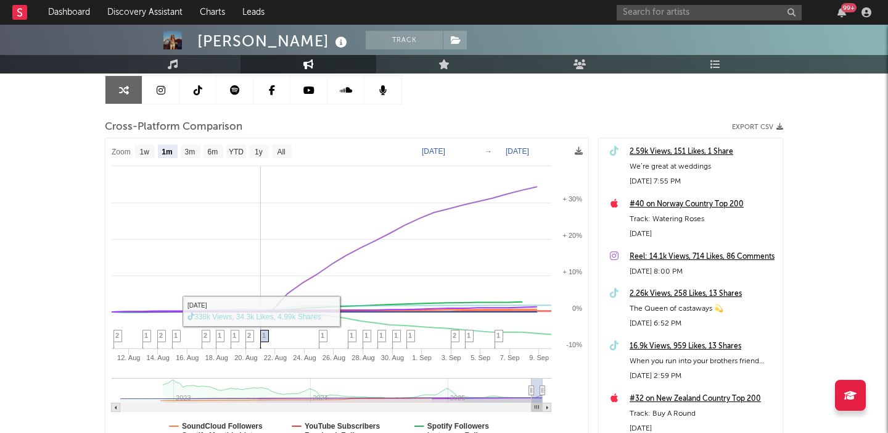
click at [265, 337] on span "1" at bounding box center [264, 334] width 4 height 7
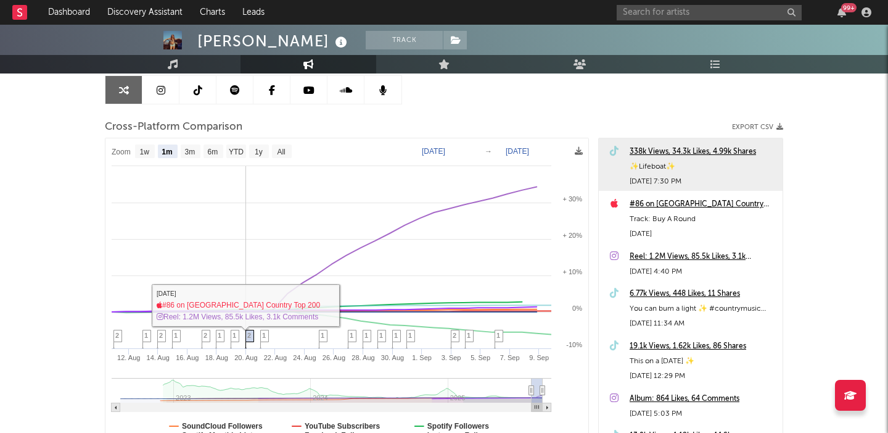
click at [250, 337] on span "2" at bounding box center [249, 334] width 4 height 7
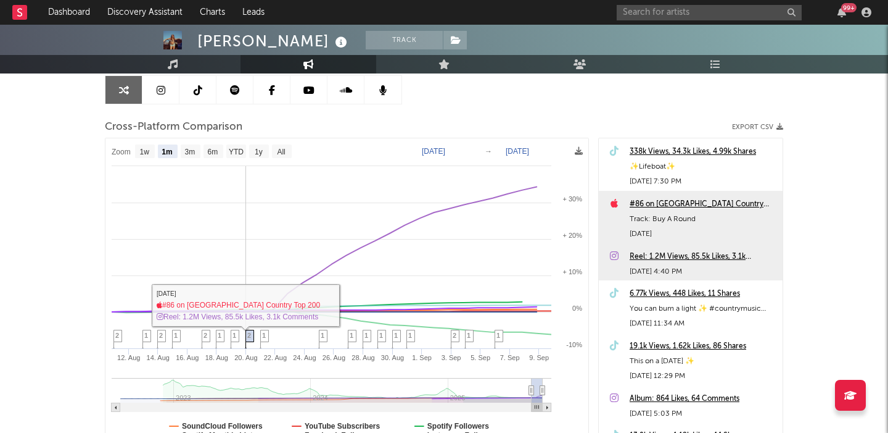
scroll to position [546, 0]
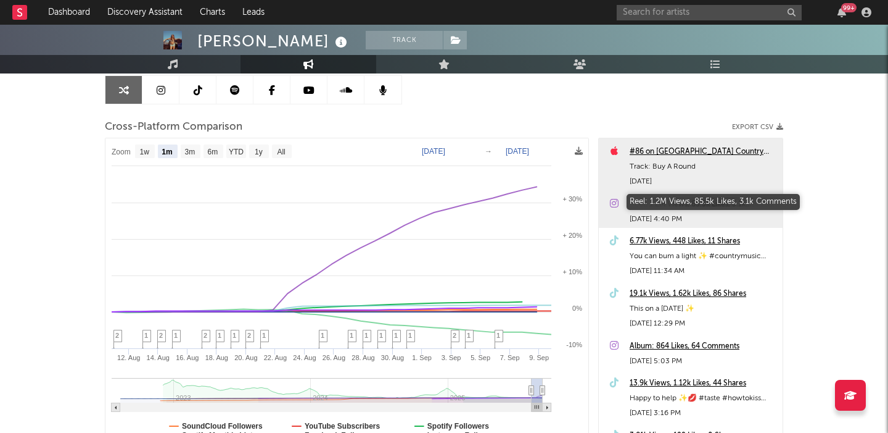
click at [711, 200] on div "Reel: 1.2M Views, 85.5k Likes, 3.1k Comments" at bounding box center [703, 204] width 147 height 15
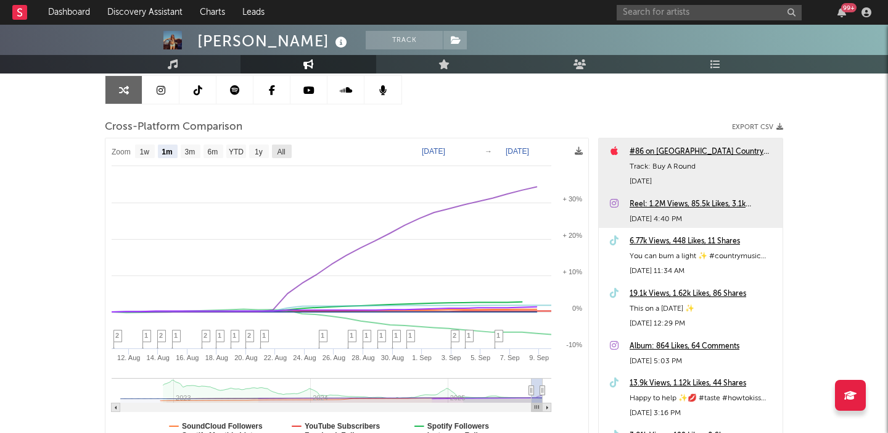
scroll to position [0, 0]
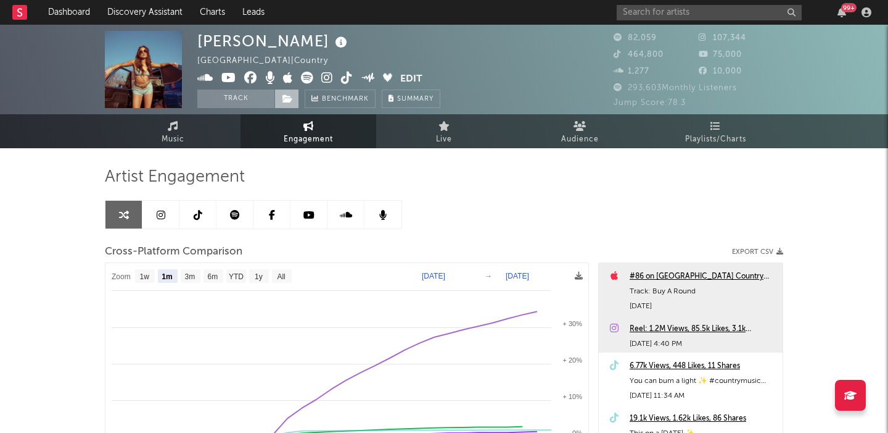
click at [205, 123] on link "Music" at bounding box center [173, 131] width 136 height 34
click at [289, 96] on icon at bounding box center [288, 98] width 10 height 9
select select "6m"
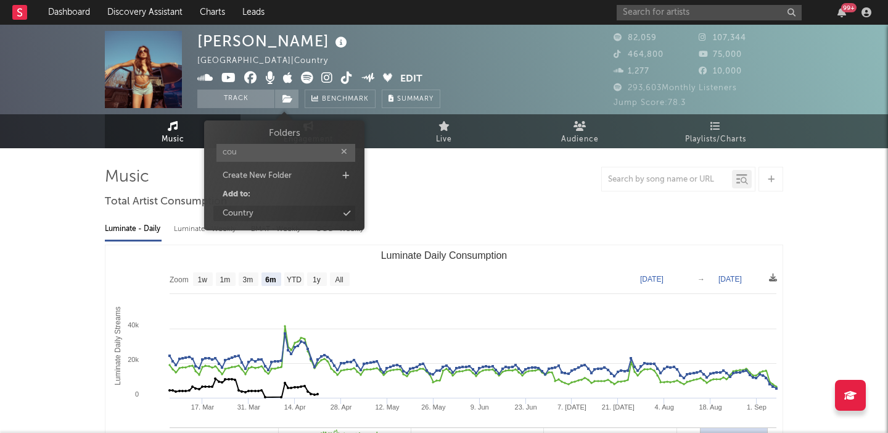
type input "cou"
click at [231, 207] on div "Country" at bounding box center [238, 213] width 31 height 12
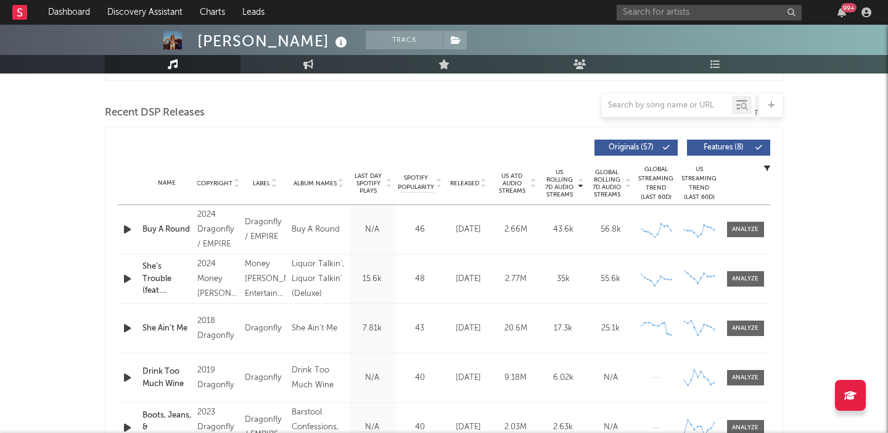
scroll to position [412, 0]
click at [463, 182] on span "Released" at bounding box center [464, 182] width 29 height 7
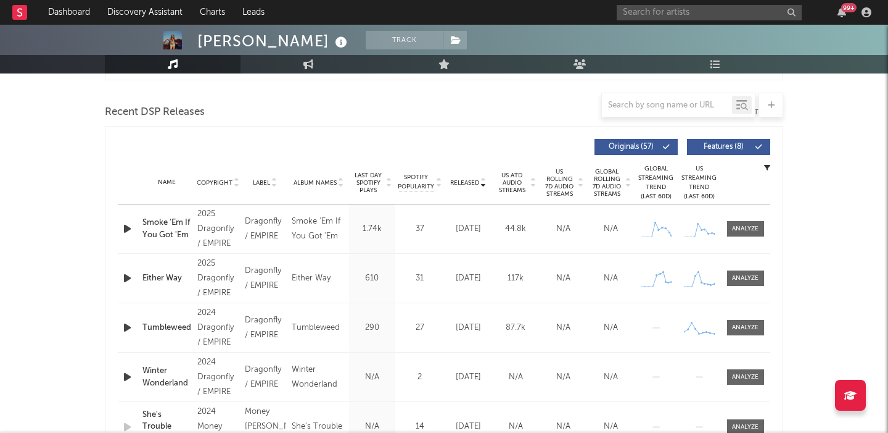
click at [729, 144] on span "Features ( 8 )" at bounding box center [723, 146] width 57 height 7
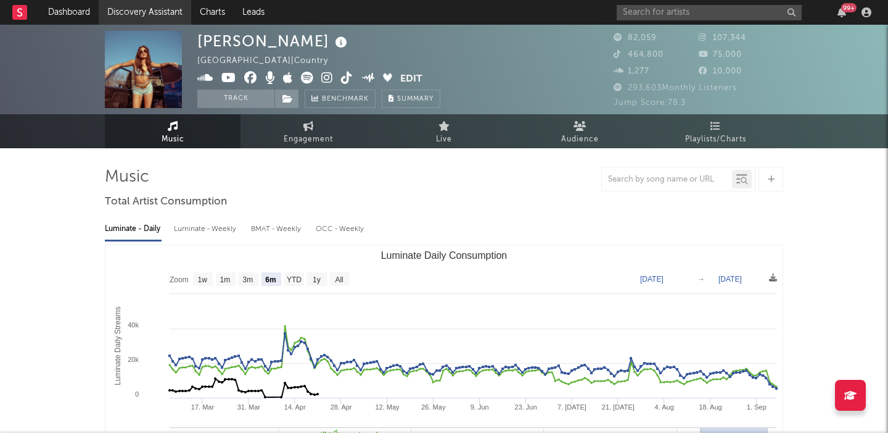
click at [130, 14] on link "Discovery Assistant" at bounding box center [145, 12] width 93 height 25
